Goal: Task Accomplishment & Management: Manage account settings

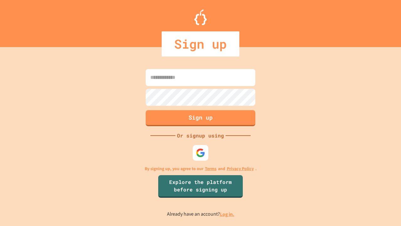
click at [228, 214] on link "Log in." at bounding box center [227, 214] width 14 height 7
